Goal: Transaction & Acquisition: Purchase product/service

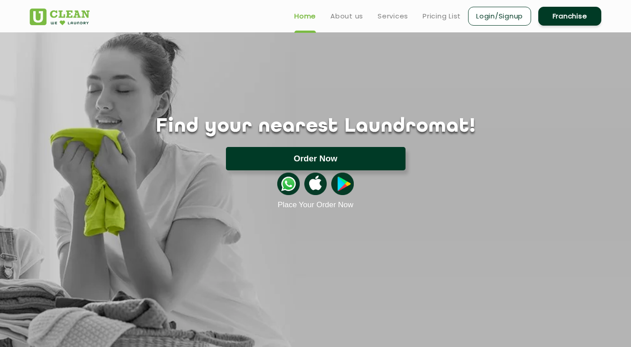
click at [335, 154] on button "Order Now" at bounding box center [316, 158] width 180 height 23
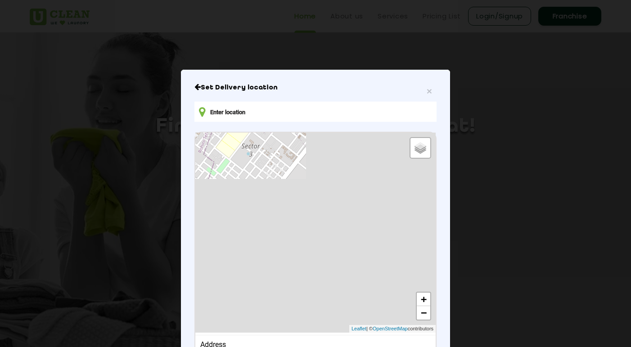
click at [289, 115] on input "text" at bounding box center [315, 112] width 242 height 20
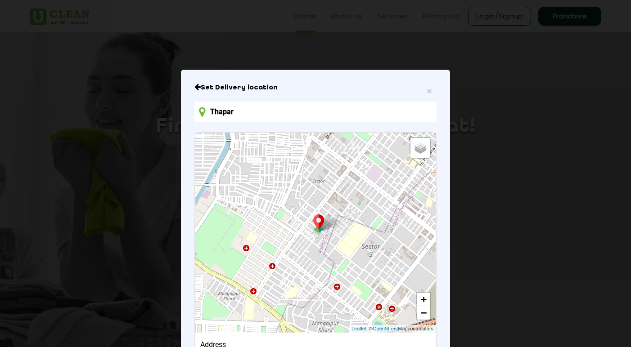
drag, startPoint x: 375, startPoint y: 68, endPoint x: 356, endPoint y: 46, distance: 29.0
click at [356, 46] on div "× Set Delivery location Thapar Default Satellite + − Leaflet | © OpenStreetMap …" at bounding box center [315, 173] width 631 height 347
click at [291, 111] on input "Thapar" at bounding box center [315, 112] width 242 height 20
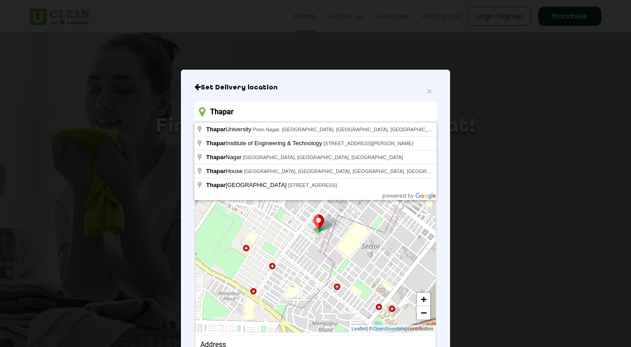
type input "[GEOGRAPHIC_DATA], [GEOGRAPHIC_DATA], [GEOGRAPHIC_DATA], [GEOGRAPHIC_DATA], [GE…"
drag, startPoint x: 291, startPoint y: 111, endPoint x: 288, endPoint y: 131, distance: 20.4
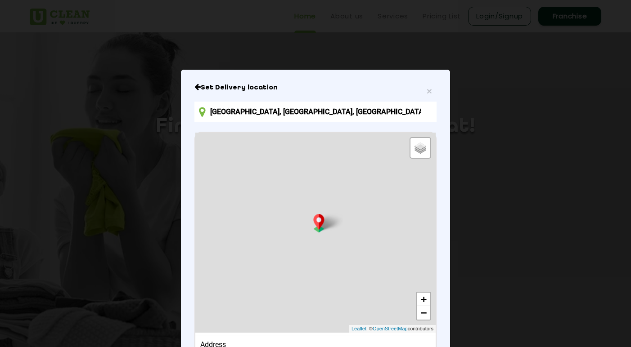
drag, startPoint x: 332, startPoint y: 84, endPoint x: 314, endPoint y: 25, distance: 61.4
click at [315, 25] on div "× Set Delivery location Thapar University, Prem Nagar, Patiala, Punjab, India D…" at bounding box center [315, 173] width 631 height 347
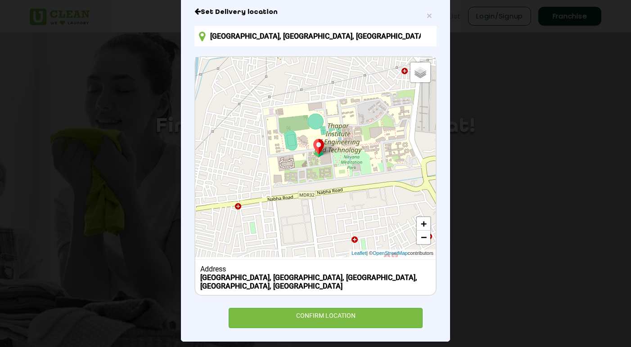
scroll to position [75, 0]
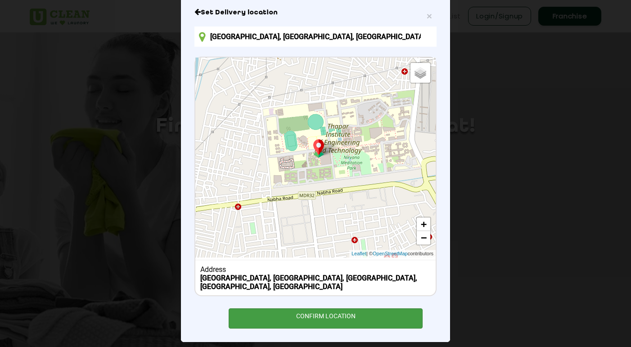
click at [348, 309] on div "CONFIRM LOCATION" at bounding box center [326, 319] width 194 height 20
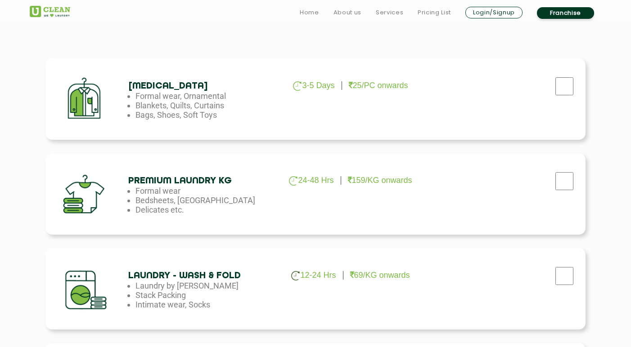
scroll to position [295, 0]
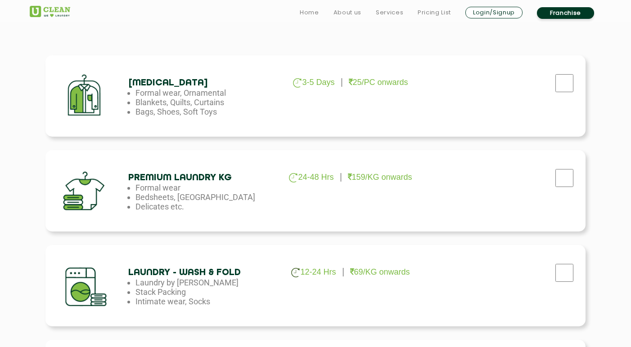
click at [557, 92] on input "checkbox" at bounding box center [564, 83] width 22 height 18
checkbox input "true"
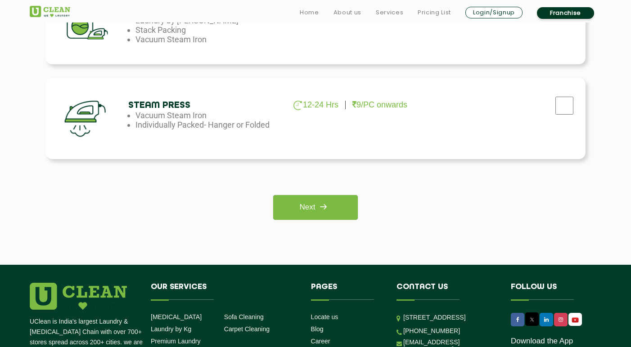
scroll to position [669, 0]
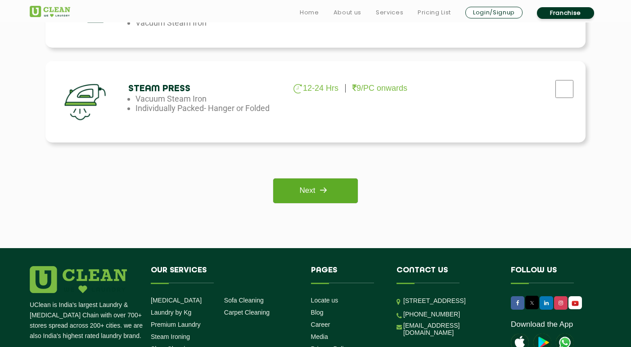
click at [303, 186] on link "Next" at bounding box center [315, 191] width 84 height 25
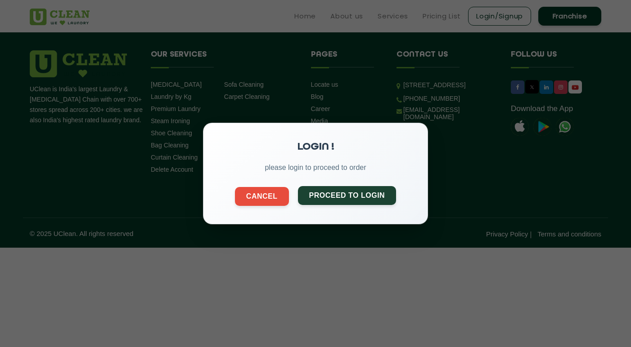
click at [336, 196] on button "Proceed to Login" at bounding box center [347, 195] width 99 height 19
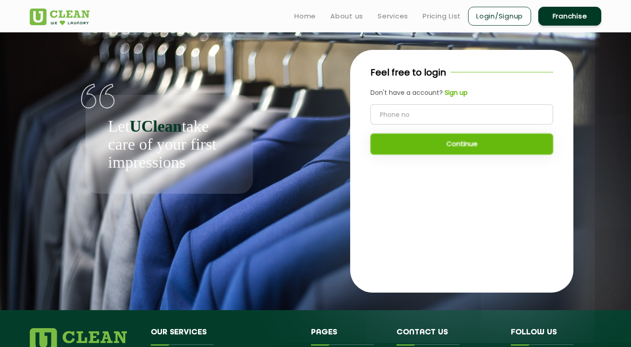
click at [411, 117] on input "tel" at bounding box center [461, 114] width 183 height 20
type input "8360230395"
click at [434, 138] on button "Continue" at bounding box center [461, 144] width 183 height 21
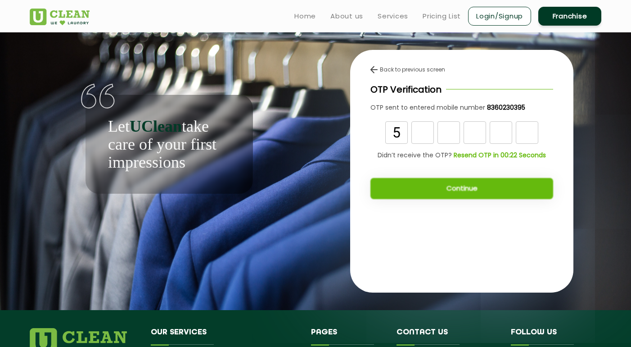
type input "5"
type input "3"
type input "9"
type input "1"
type input "0"
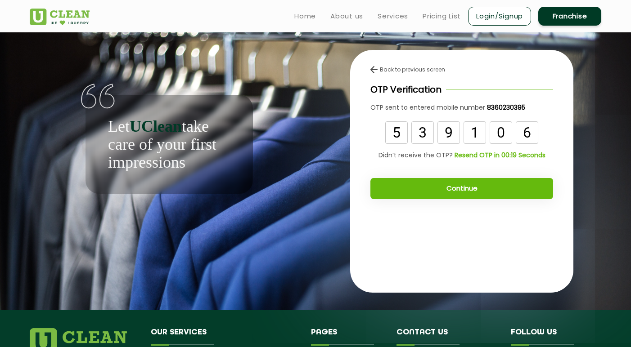
type input "6"
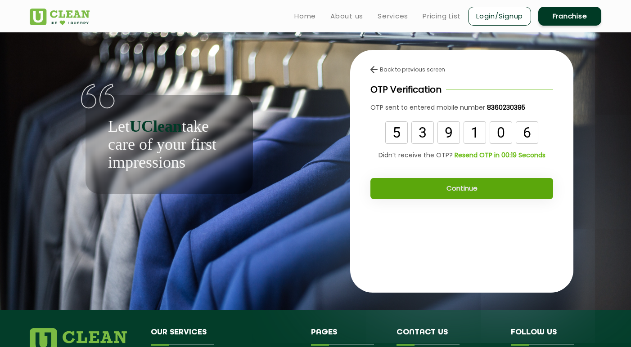
click at [460, 180] on button "Continue" at bounding box center [461, 188] width 183 height 21
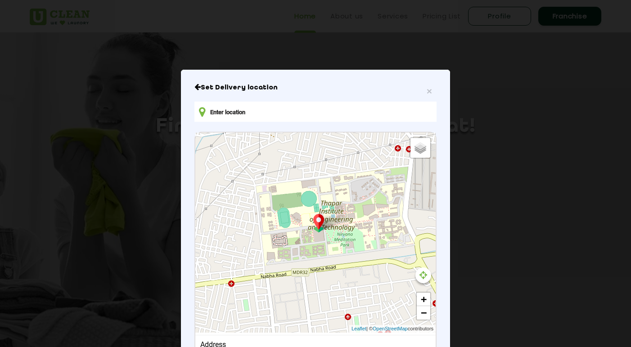
click at [328, 112] on input "text" at bounding box center [315, 112] width 242 height 20
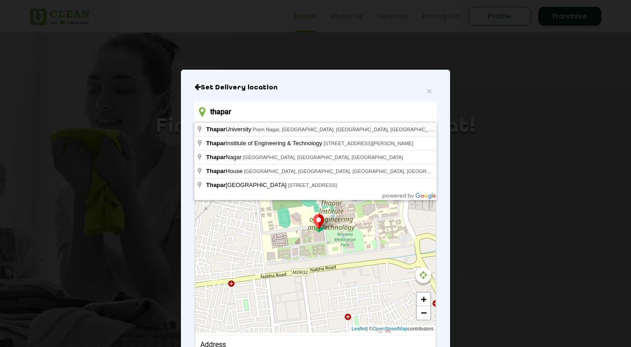
type input "[GEOGRAPHIC_DATA], [GEOGRAPHIC_DATA], [GEOGRAPHIC_DATA], [GEOGRAPHIC_DATA], [GE…"
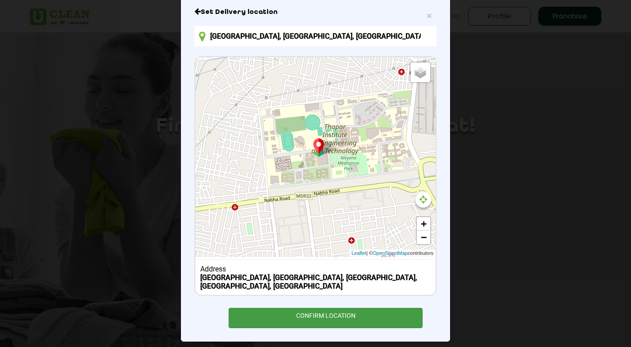
scroll to position [75, 0]
click at [303, 310] on div "CONFIRM LOCATION" at bounding box center [326, 319] width 194 height 20
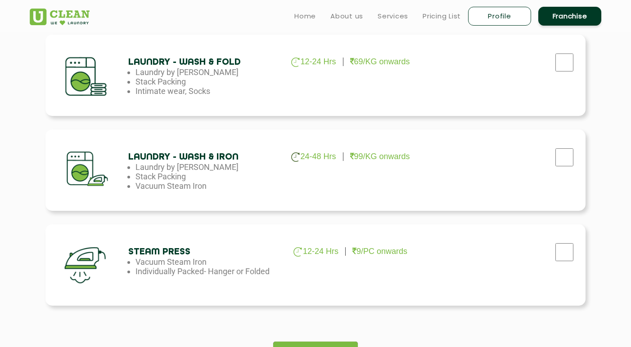
scroll to position [493, 0]
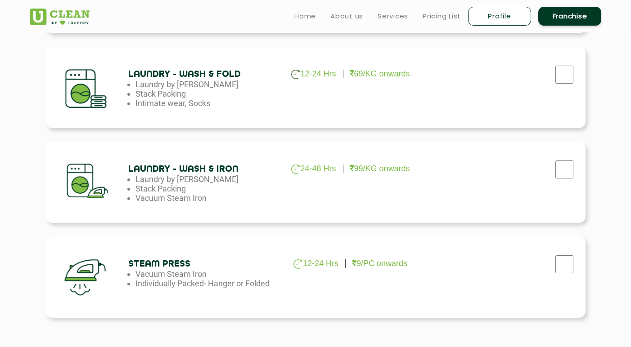
checkbox input "true"
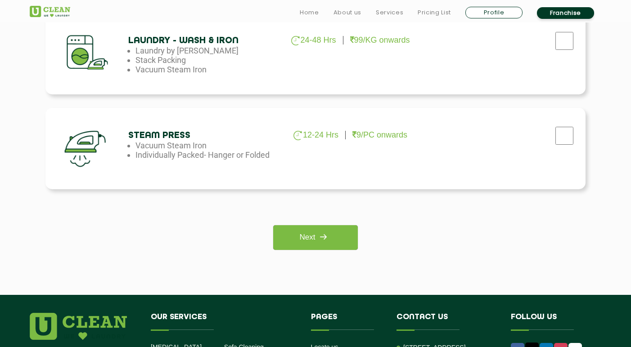
scroll to position [699, 0]
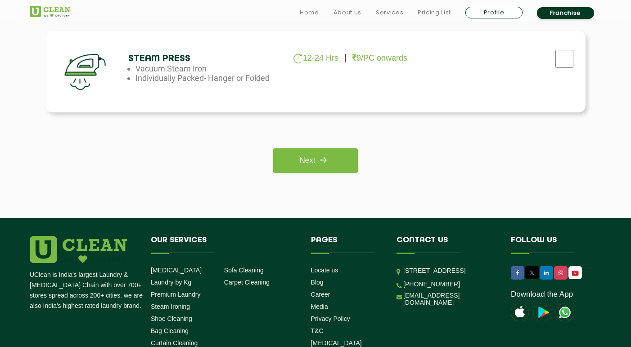
click at [327, 146] on div "Please select the service Next" at bounding box center [315, 149] width 540 height 47
click at [327, 155] on img at bounding box center [323, 160] width 16 height 16
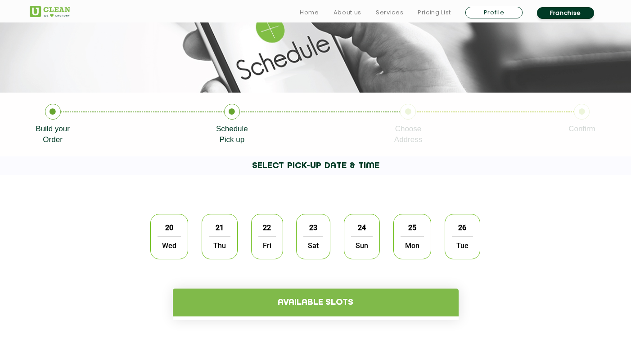
scroll to position [121, 0]
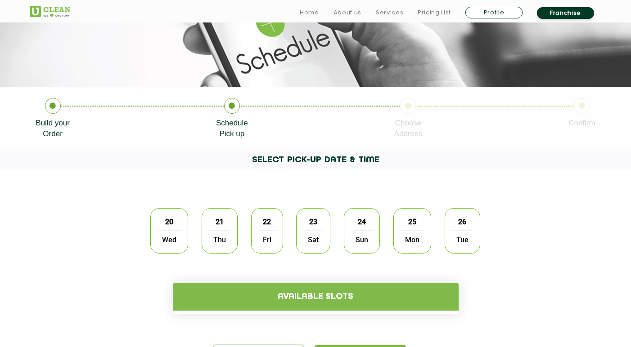
click at [169, 220] on span "20" at bounding box center [169, 222] width 17 height 18
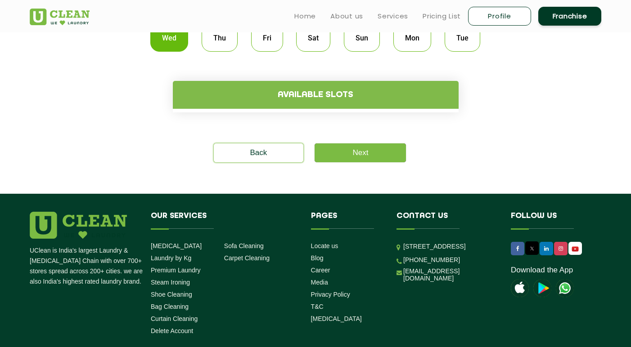
scroll to position [251, 0]
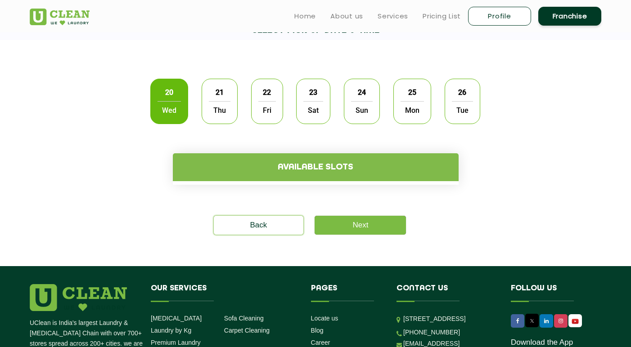
click at [227, 112] on span "Thu" at bounding box center [220, 110] width 22 height 18
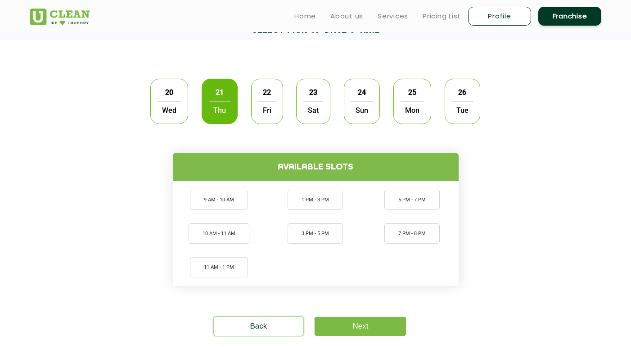
click at [162, 88] on span "20" at bounding box center [169, 93] width 17 height 18
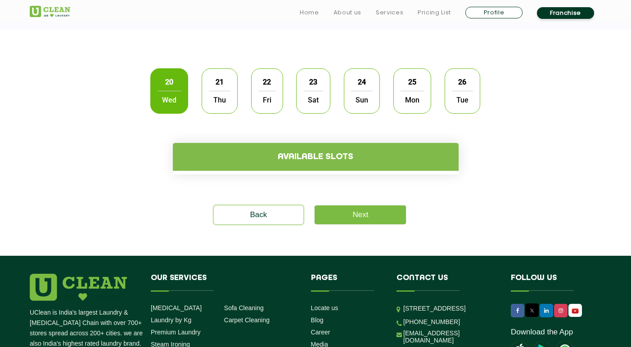
scroll to position [251, 0]
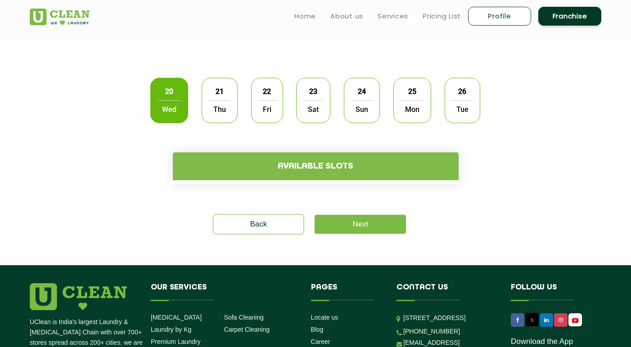
click at [230, 96] on div "21 Thu" at bounding box center [220, 100] width 36 height 45
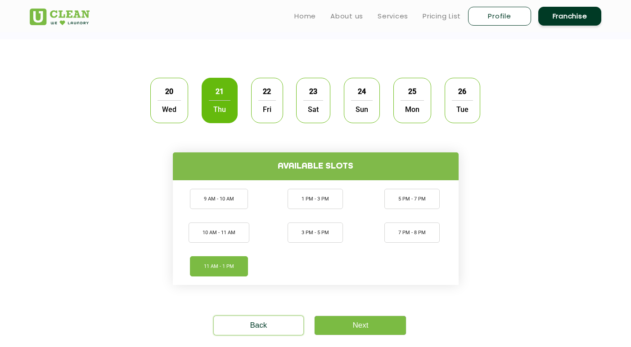
click at [228, 263] on li "11 AM - 1 PM" at bounding box center [219, 266] width 58 height 20
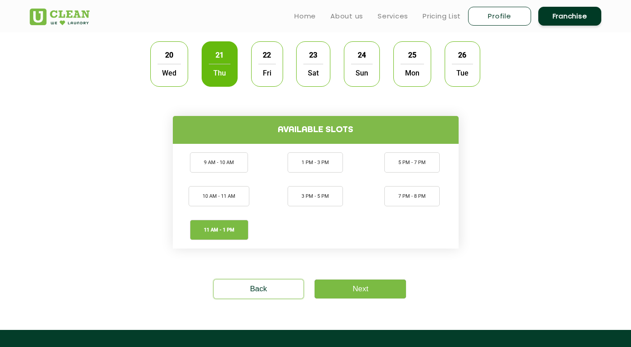
scroll to position [288, 0]
click at [385, 288] on link "Next" at bounding box center [359, 289] width 91 height 19
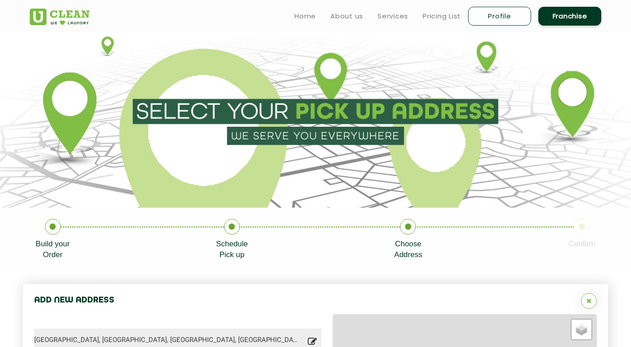
type input "Save"
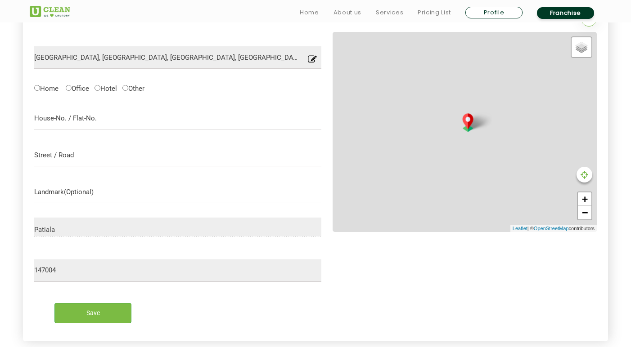
scroll to position [296, 0]
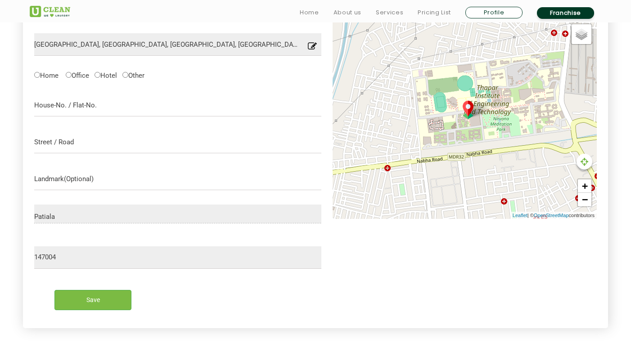
click at [45, 75] on label "Home" at bounding box center [46, 74] width 24 height 9
click at [40, 75] on input "Home" at bounding box center [37, 75] width 6 height 6
radio input "true"
click at [77, 107] on input "text" at bounding box center [177, 105] width 287 height 22
type input "EC809"
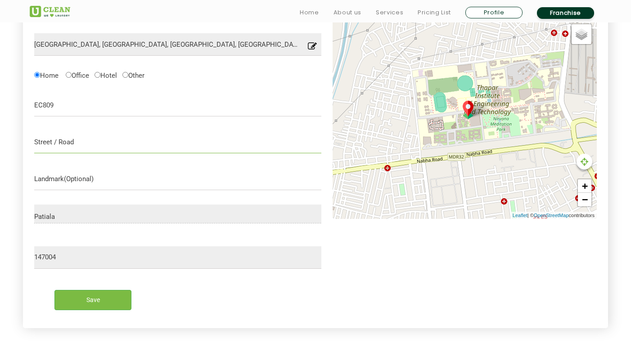
click at [54, 138] on input "text" at bounding box center [177, 142] width 287 height 22
type input "J Hostel [PERSON_NAME]"
click at [79, 179] on input "text" at bounding box center [177, 179] width 287 height 22
type input "T"
click at [106, 299] on input "Save" at bounding box center [92, 300] width 77 height 20
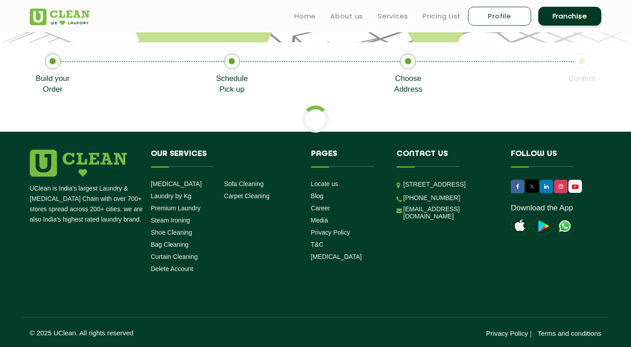
scroll to position [165, 0]
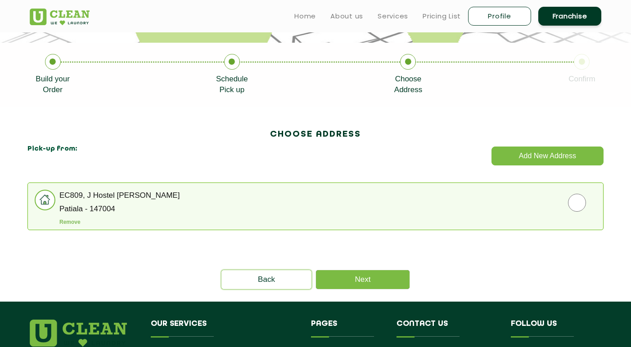
click at [293, 201] on input "radio" at bounding box center [576, 203] width 575 height 18
radio input "true"
click at [381, 281] on link "Next" at bounding box center [363, 279] width 94 height 19
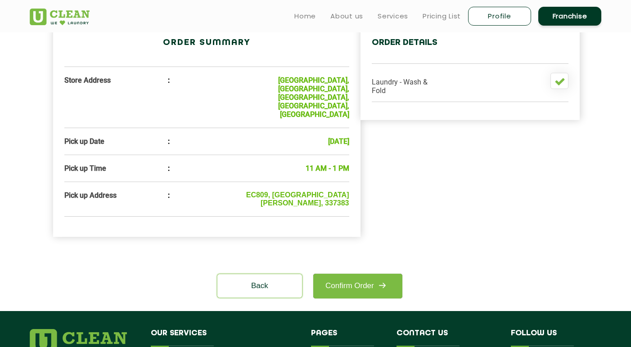
scroll to position [278, 0]
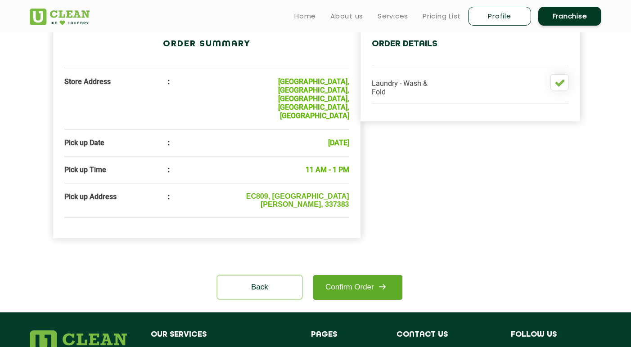
click at [379, 279] on img at bounding box center [382, 287] width 16 height 16
